Goal: Information Seeking & Learning: Learn about a topic

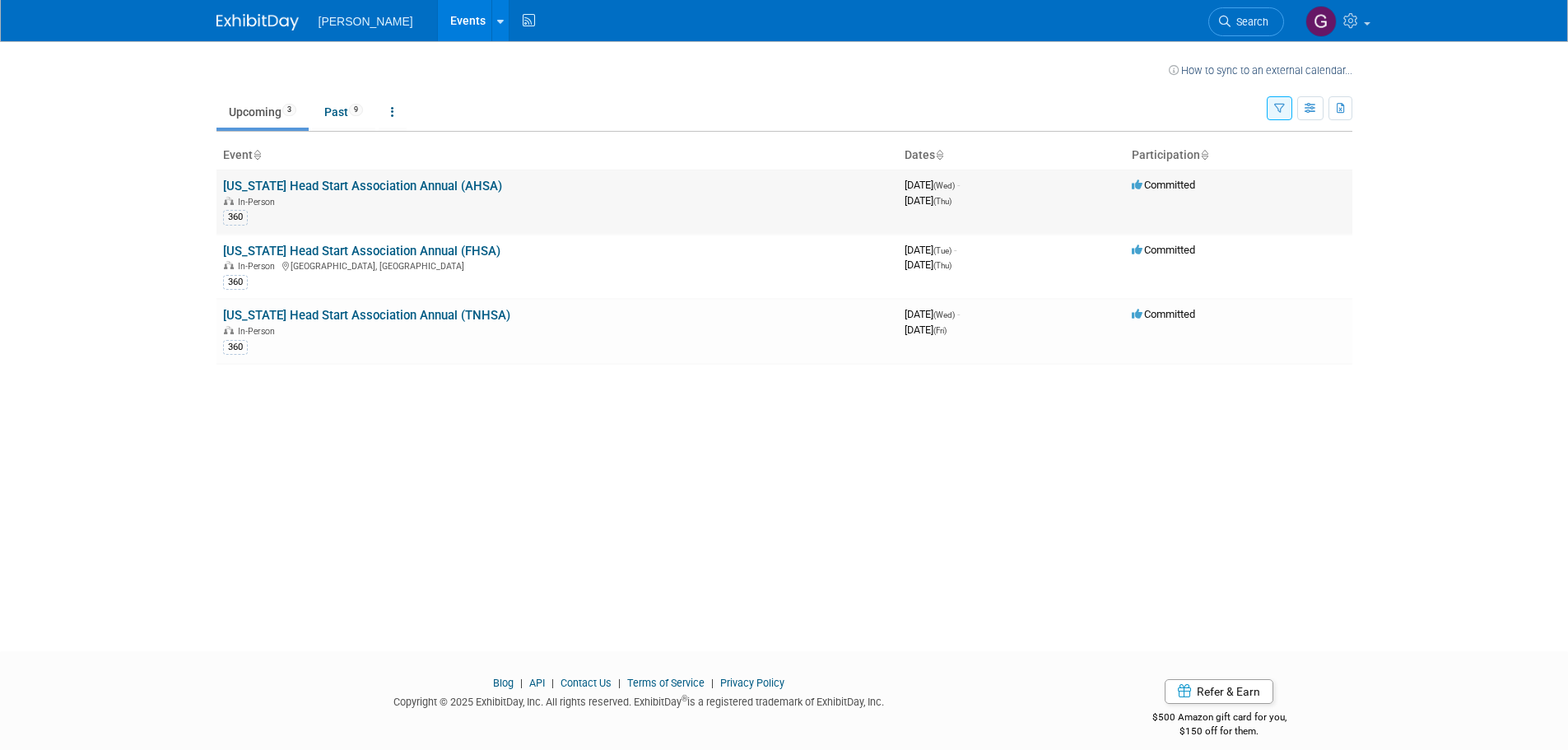
click at [439, 188] on link "[US_STATE] Head Start Association Annual (AHSA)" at bounding box center [362, 186] width 279 height 15
click at [315, 260] on div "In-Person [GEOGRAPHIC_DATA], [GEOGRAPHIC_DATA]" at bounding box center [557, 265] width 669 height 13
click at [317, 254] on link "[US_STATE] Head Start Association Annual (FHSA)" at bounding box center [361, 251] width 277 height 15
drag, startPoint x: 502, startPoint y: 186, endPoint x: 215, endPoint y: 181, distance: 287.0
click at [215, 181] on div "How to sync to an external calendar... New Event Duplicate Event Warning There …" at bounding box center [784, 330] width 1161 height 580
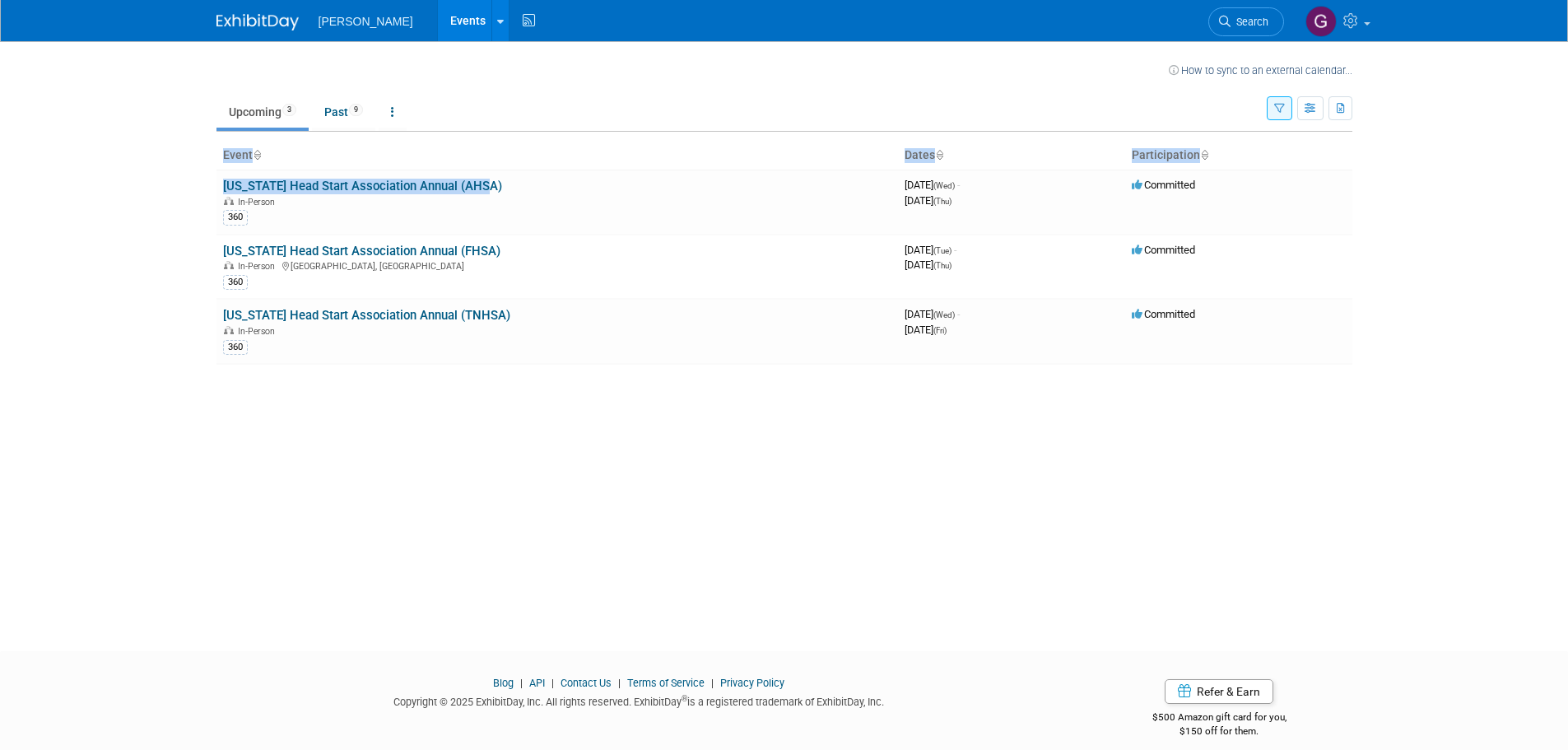
copy div "Event Dates Participation [US_STATE] Head Start Association Annual (AHSA)"
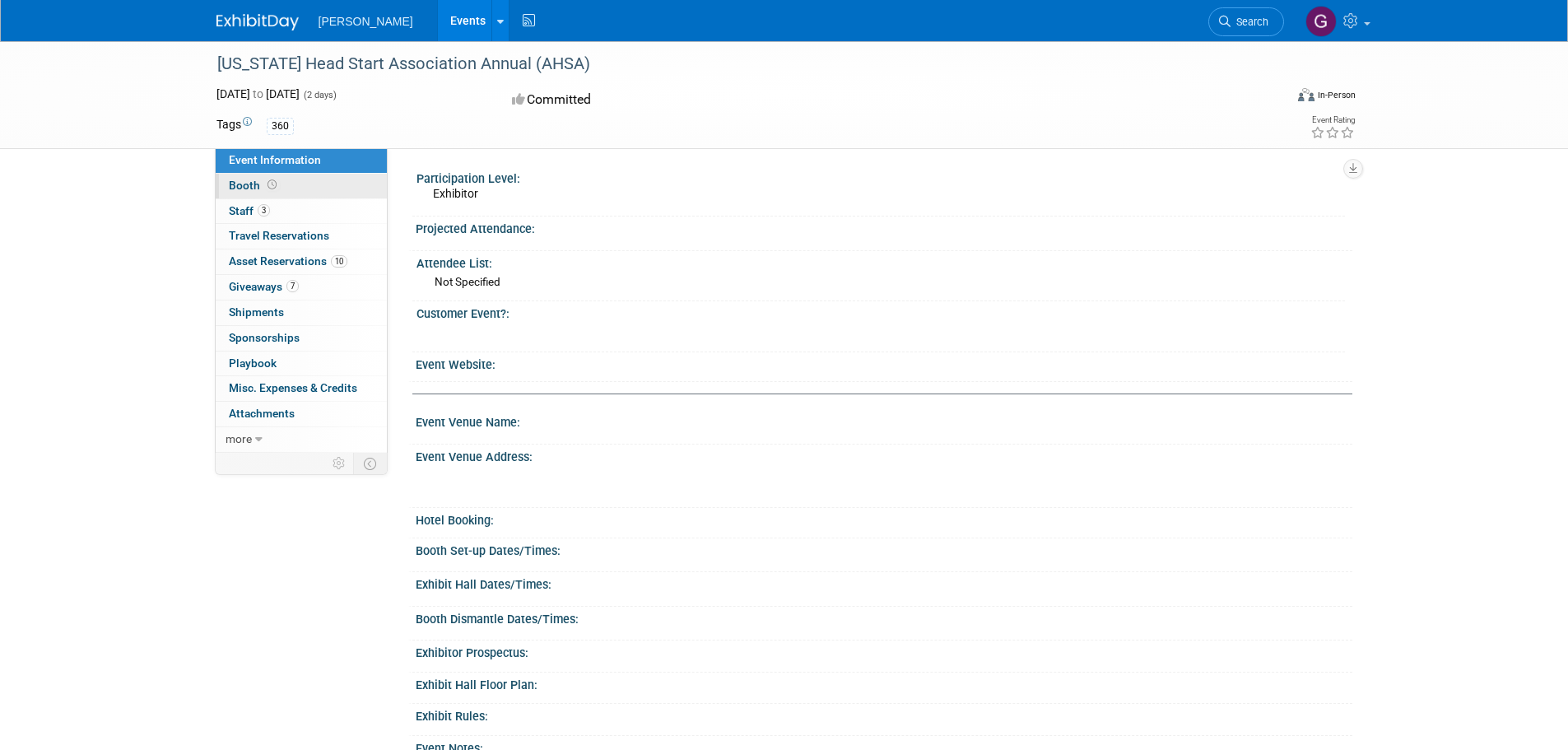
click at [236, 181] on span "Booth" at bounding box center [254, 186] width 51 height 13
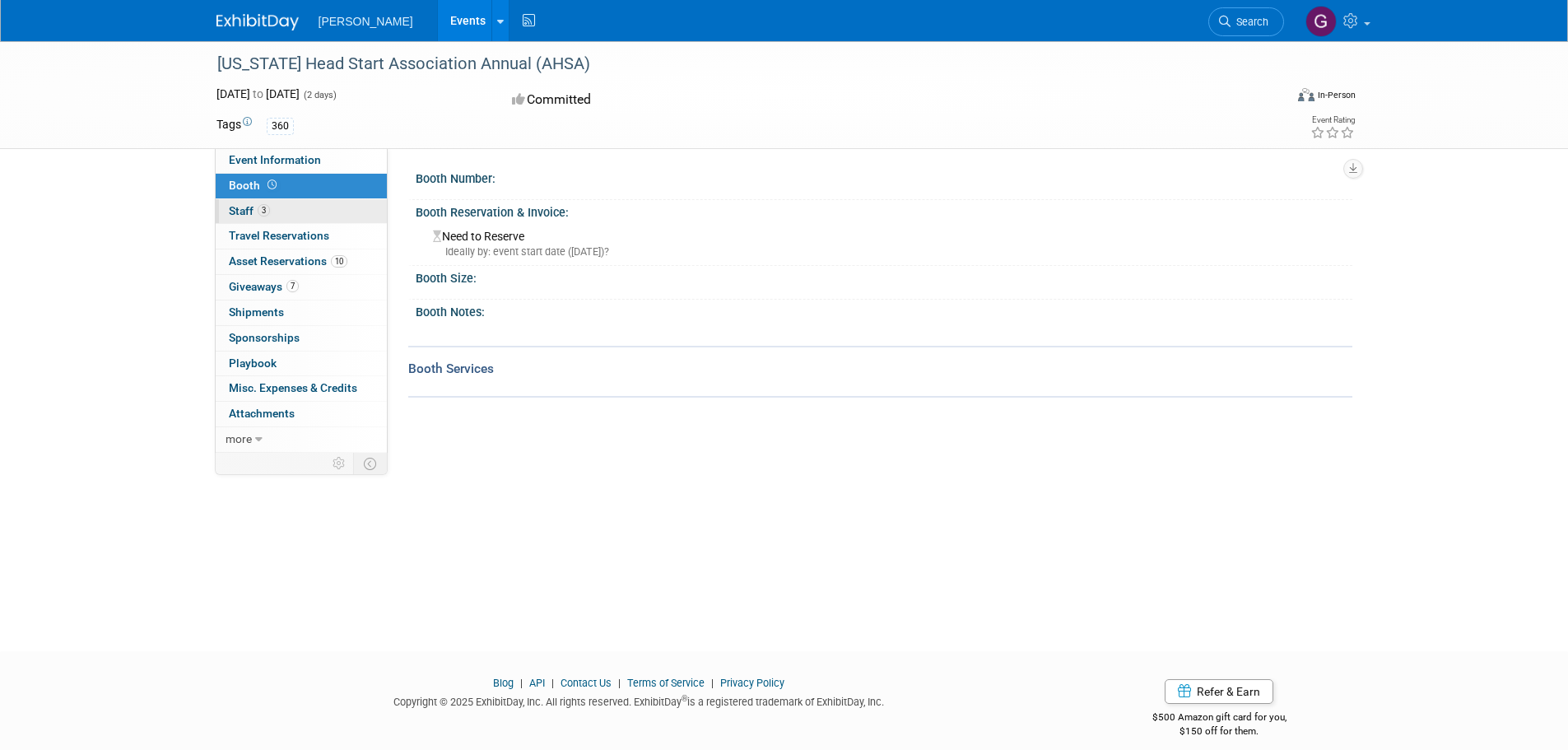
click at [241, 213] on span "Staff 3" at bounding box center [249, 211] width 41 height 13
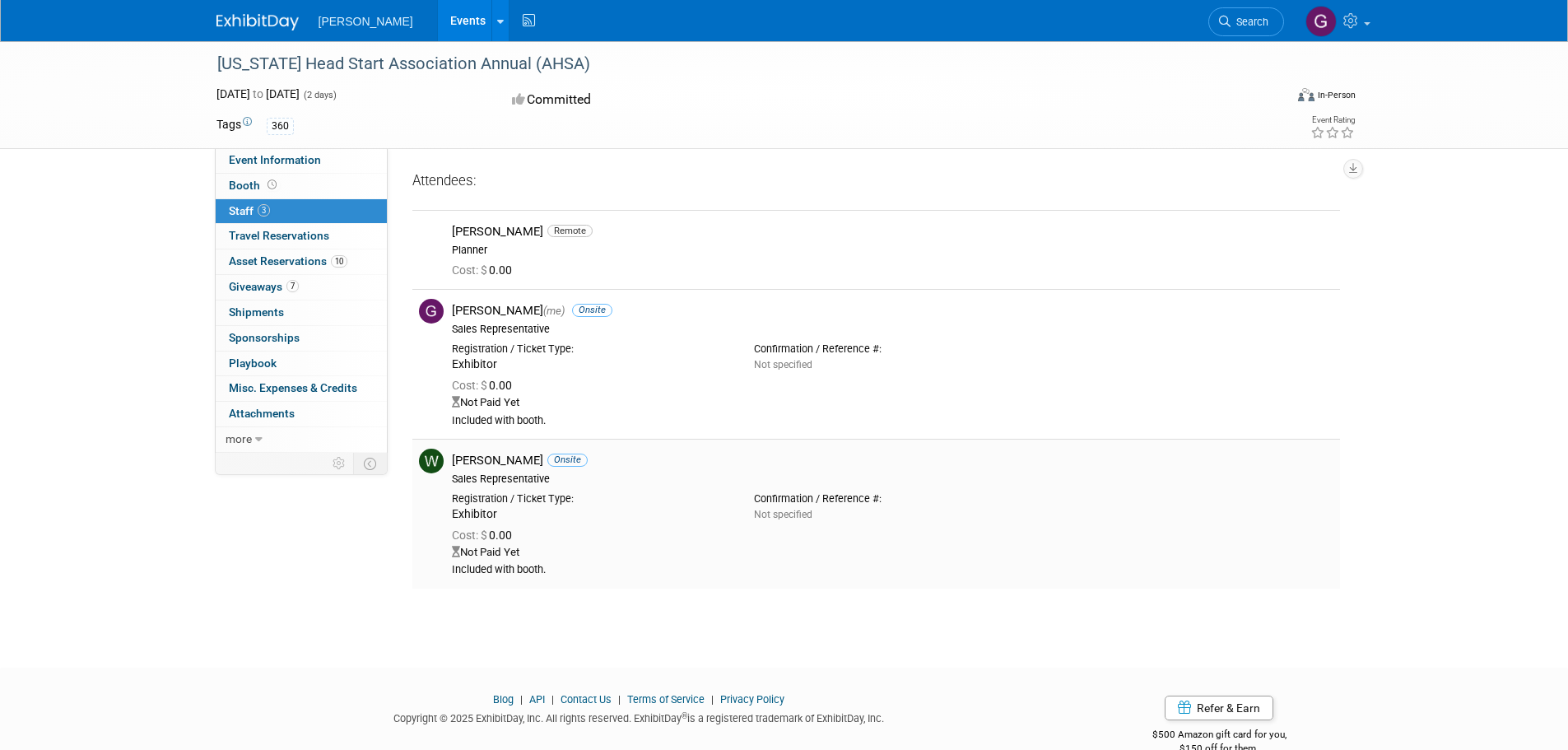
drag, startPoint x: 604, startPoint y: 509, endPoint x: 619, endPoint y: 554, distance: 47.4
click at [642, 536] on div "Cost: $ 0.00" at bounding box center [893, 536] width 882 height 15
click at [587, 559] on div "Not Paid Yet" at bounding box center [893, 552] width 882 height 14
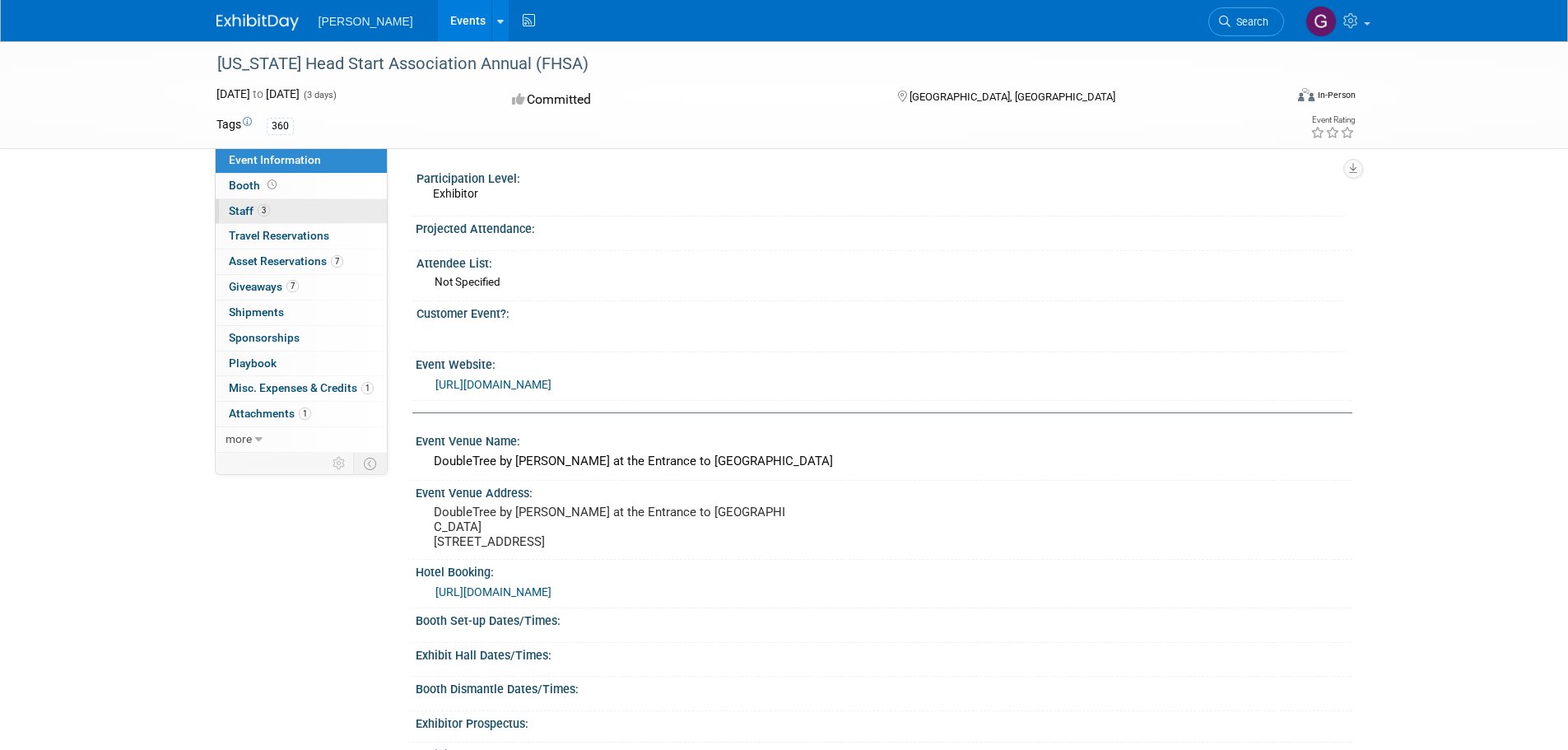
click at [240, 208] on span "Staff 3" at bounding box center [249, 211] width 41 height 13
